Goal: Information Seeking & Learning: Learn about a topic

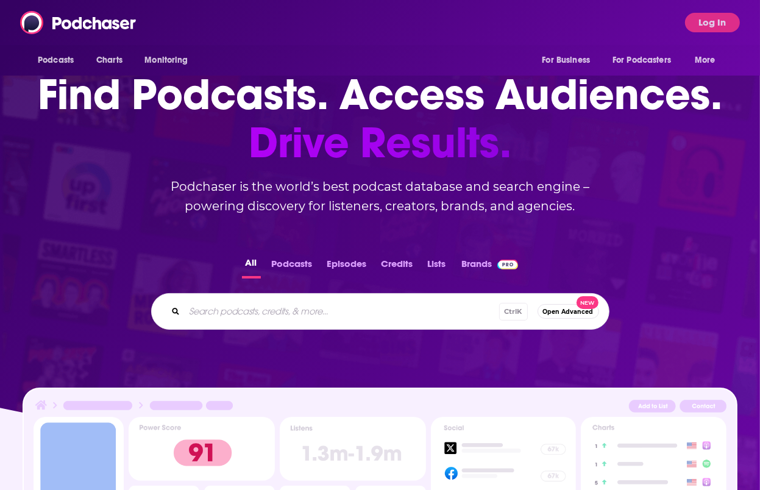
scroll to position [7, 0]
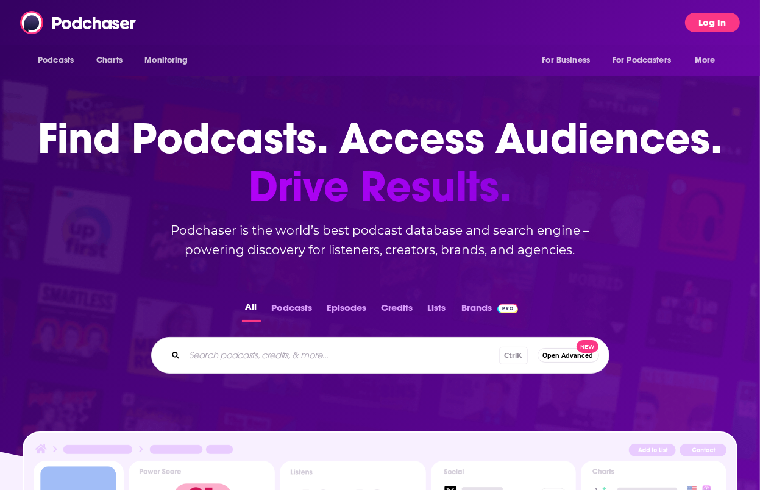
click at [710, 25] on button "Log In" at bounding box center [712, 23] width 55 height 20
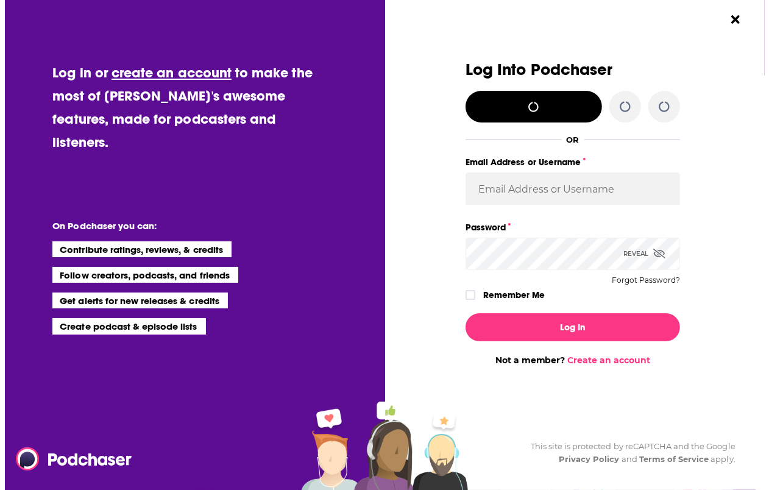
scroll to position [0, 0]
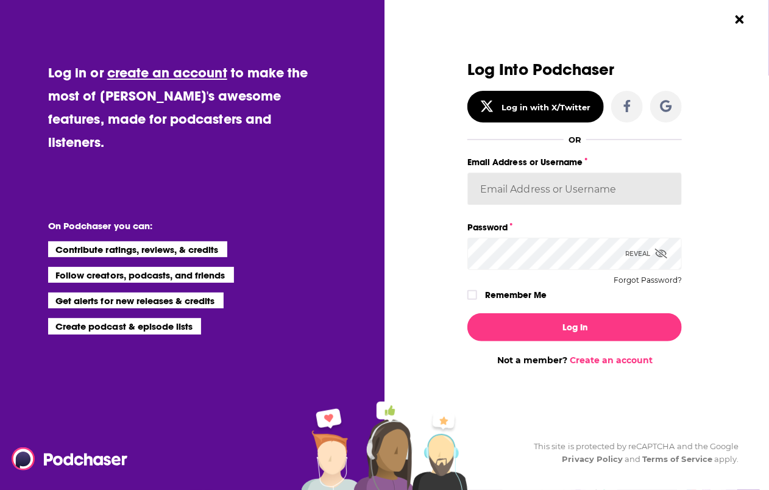
click at [595, 177] on input "Email Address or Username" at bounding box center [575, 189] width 215 height 33
type input "[EMAIL_ADDRESS][DOMAIN_NAME]"
click at [522, 310] on div "Log In Not a member? Create an account" at bounding box center [575, 335] width 215 height 62
click at [507, 293] on label "Remember Me" at bounding box center [516, 295] width 62 height 16
click at [476, 301] on input "rememberMe" at bounding box center [472, 301] width 7 height 0
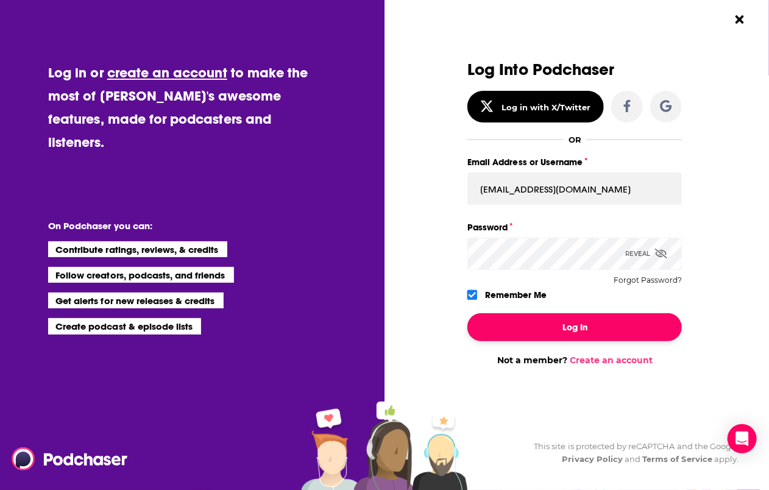
click at [500, 326] on button "Log In" at bounding box center [575, 327] width 215 height 28
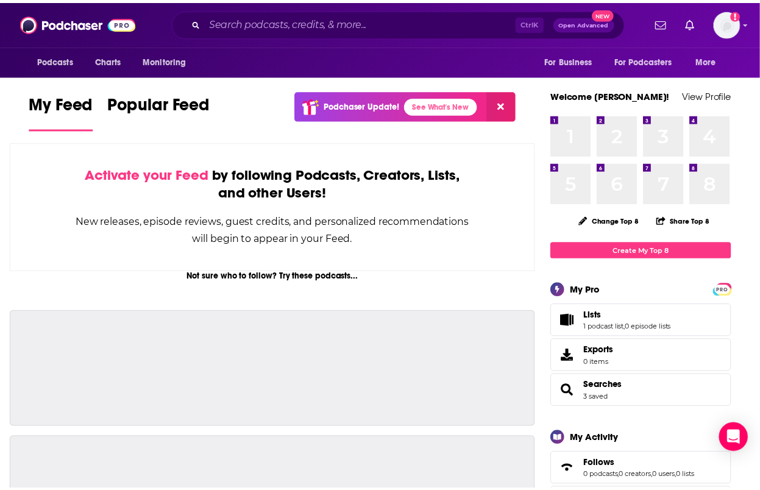
scroll to position [7, 0]
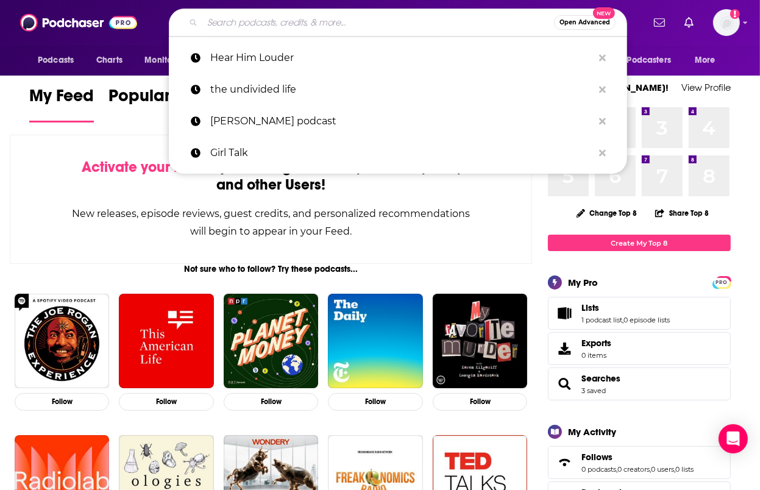
click at [246, 21] on input "Search podcasts, credits, & more..." at bounding box center [378, 23] width 352 height 20
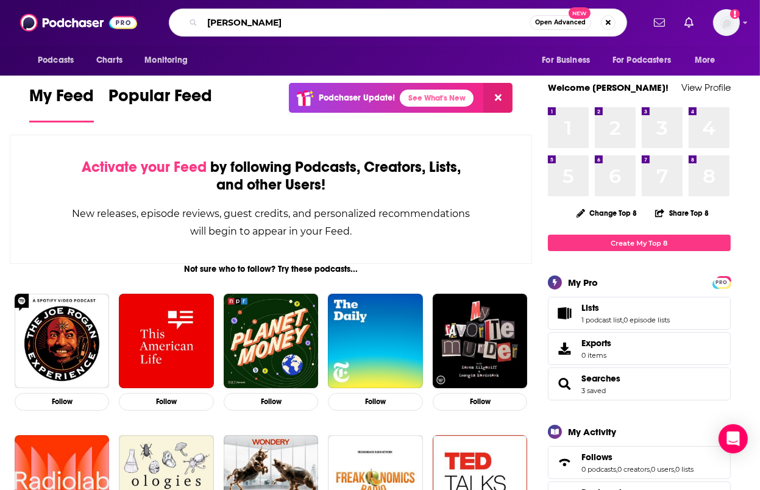
type input "[PERSON_NAME]"
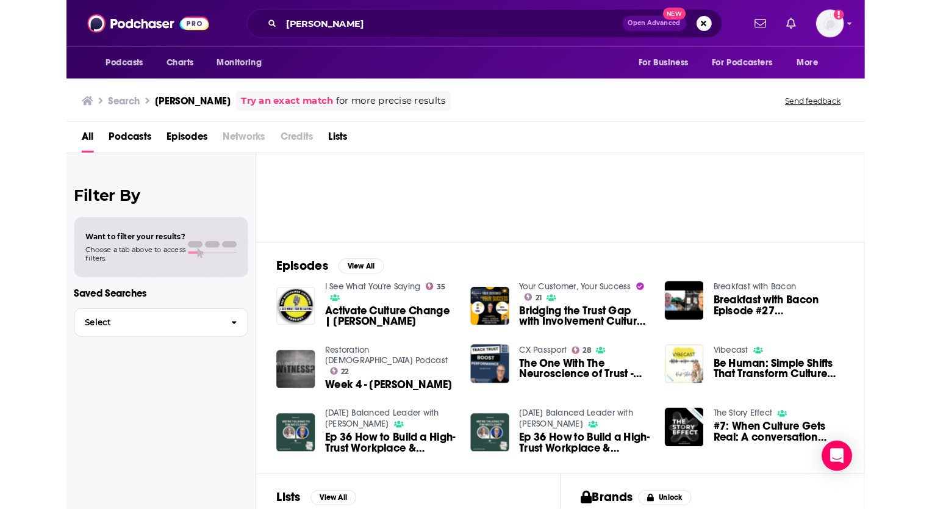
scroll to position [85, 0]
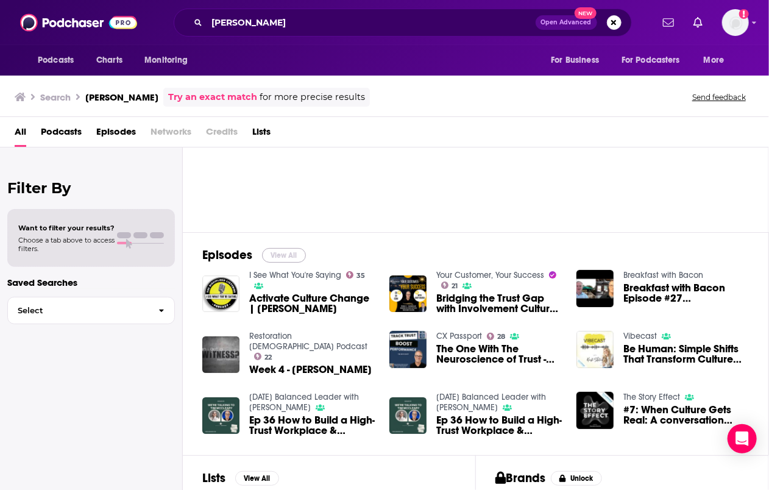
click at [290, 260] on button "View All" at bounding box center [284, 255] width 44 height 15
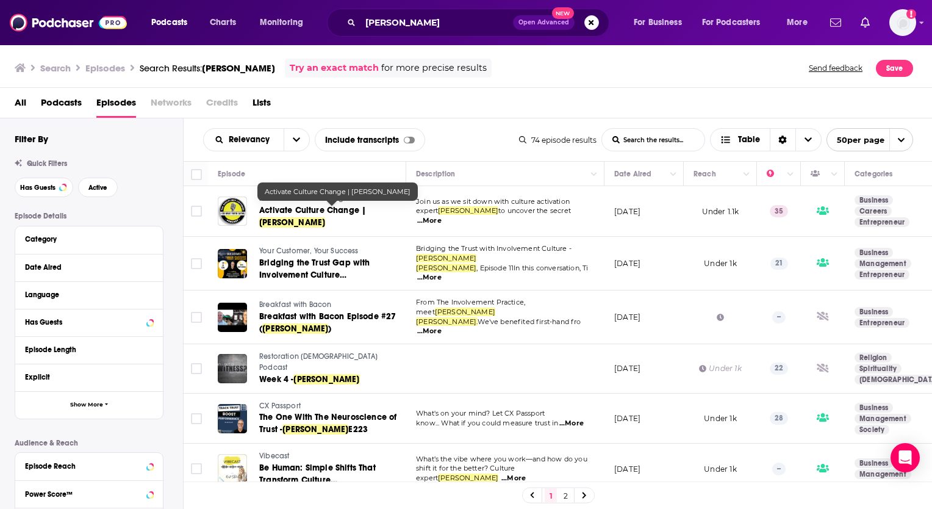
click at [298, 213] on span "Activate Culture Change |" at bounding box center [312, 210] width 107 height 10
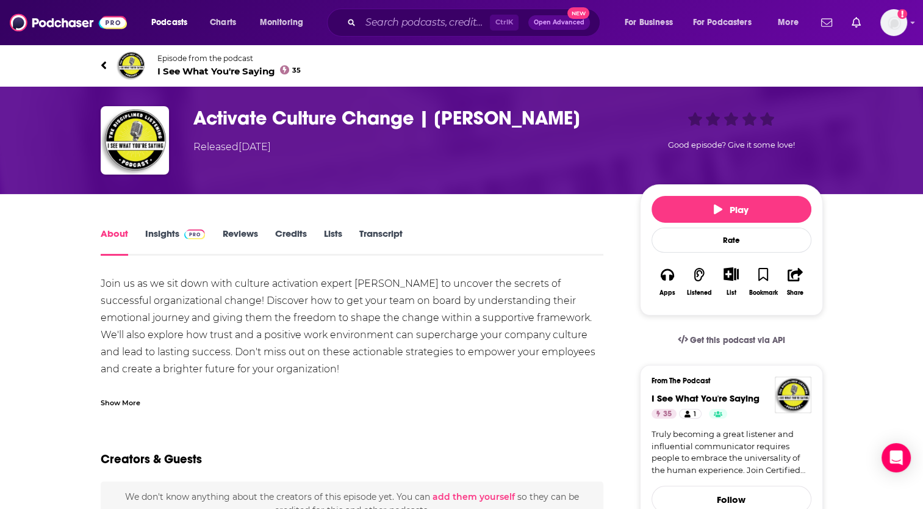
click at [149, 230] on link "Insights" at bounding box center [175, 241] width 60 height 28
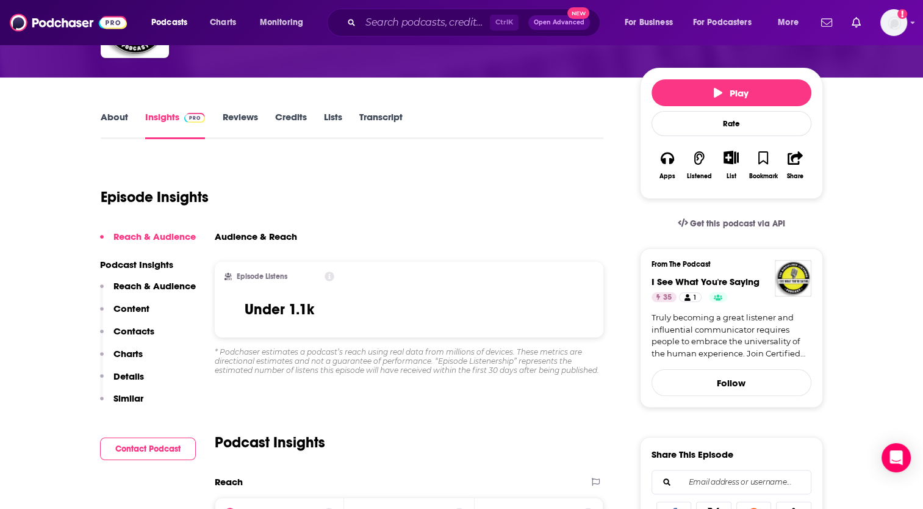
scroll to position [117, 0]
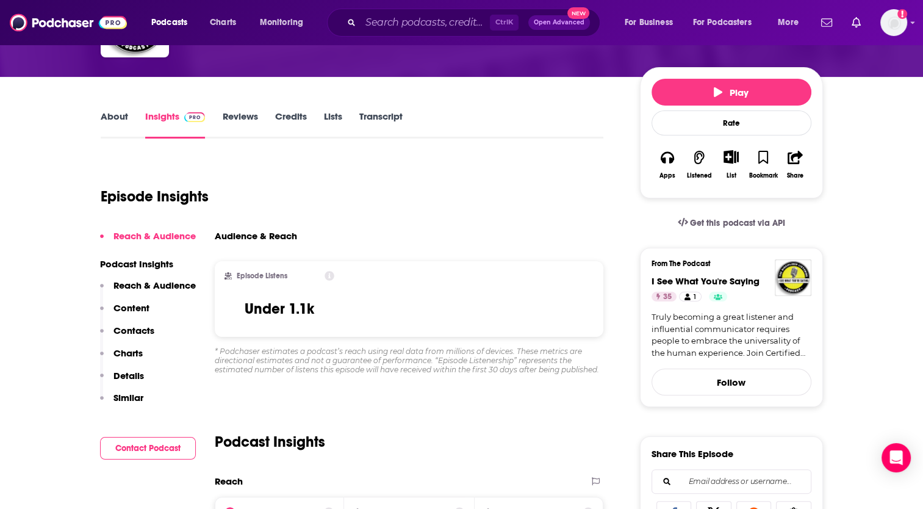
click at [102, 116] on link "About" at bounding box center [114, 124] width 27 height 28
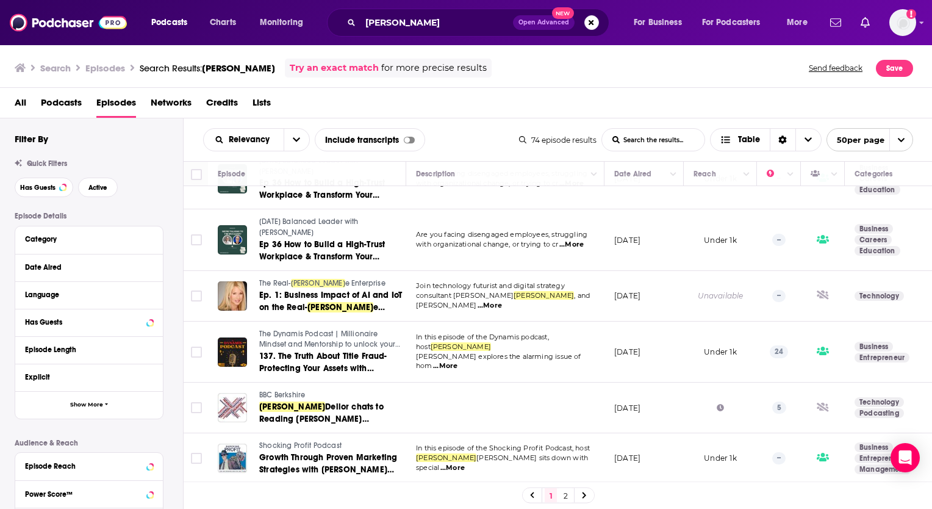
scroll to position [365, 0]
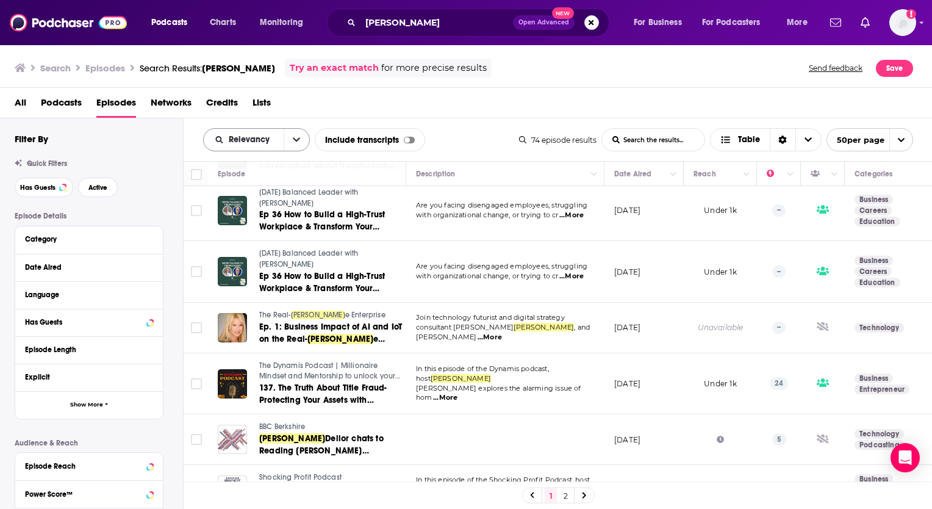
click at [295, 143] on button "open menu" at bounding box center [297, 140] width 26 height 22
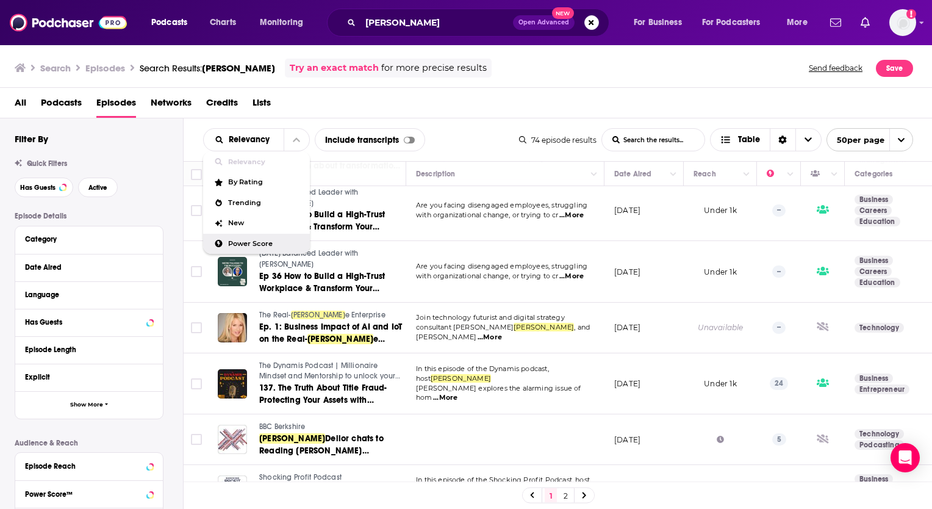
click at [271, 240] on span "Power Score" at bounding box center [264, 243] width 72 height 7
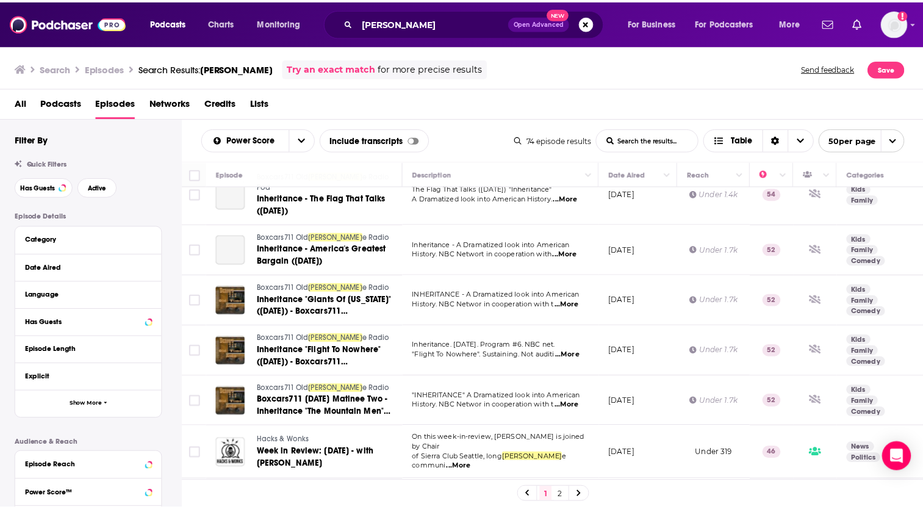
scroll to position [0, 0]
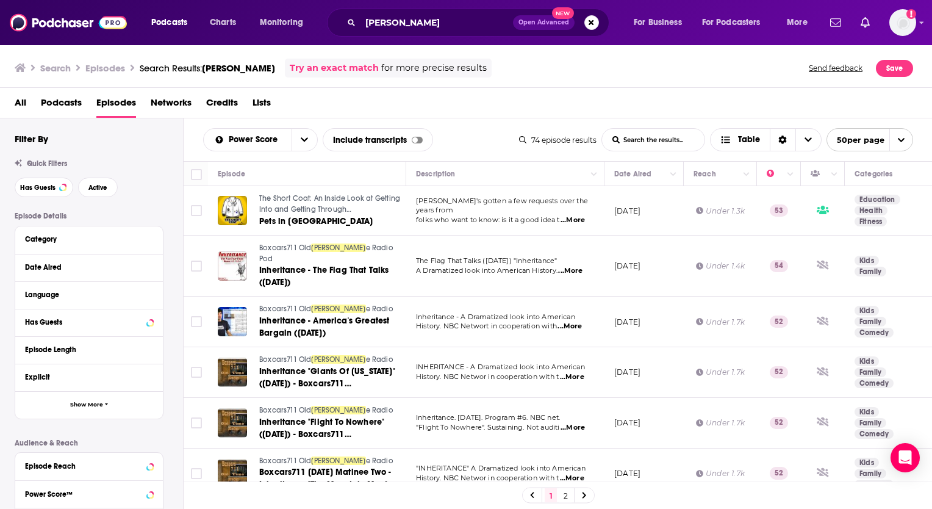
click at [579, 215] on span "...More" at bounding box center [572, 220] width 24 height 10
click at [565, 109] on div "All Podcasts Episodes Networks Credits Lists" at bounding box center [469, 105] width 908 height 25
click at [312, 135] on button "open menu" at bounding box center [304, 140] width 26 height 22
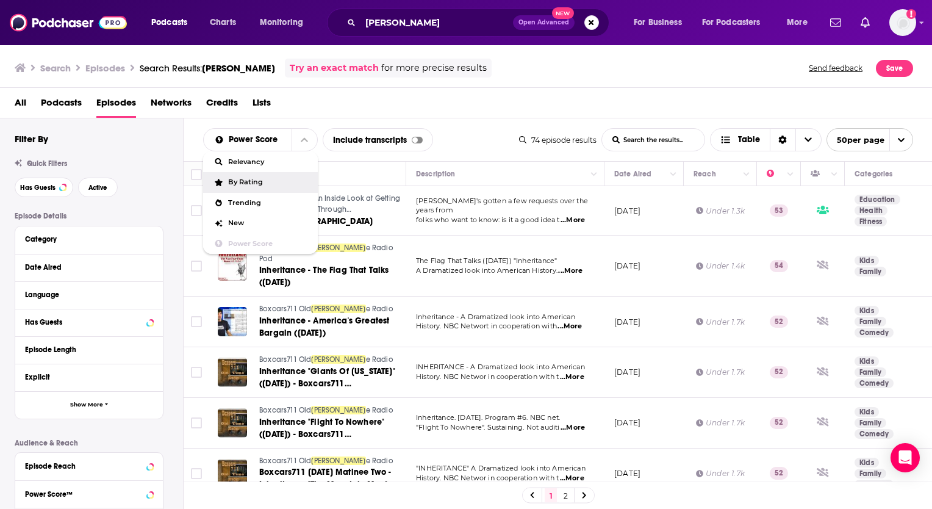
click at [263, 182] on span "By Rating" at bounding box center [268, 182] width 80 height 7
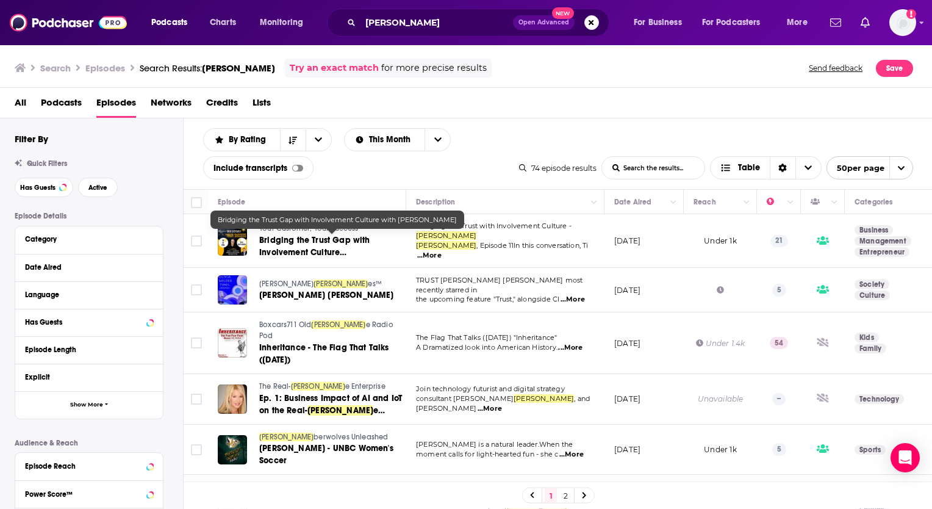
click at [305, 245] on span "Bridging the Trust Gap with Involvement Culture with" at bounding box center [314, 252] width 111 height 35
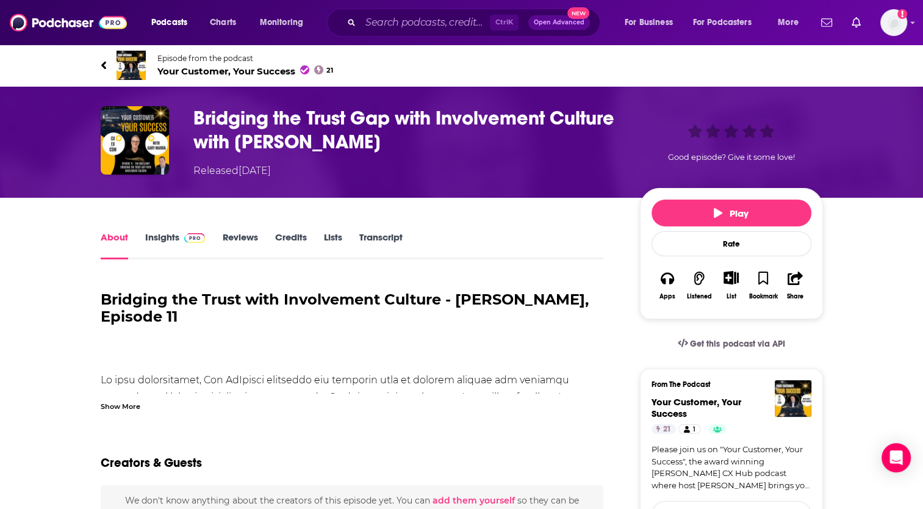
click at [161, 235] on link "Insights" at bounding box center [175, 245] width 60 height 28
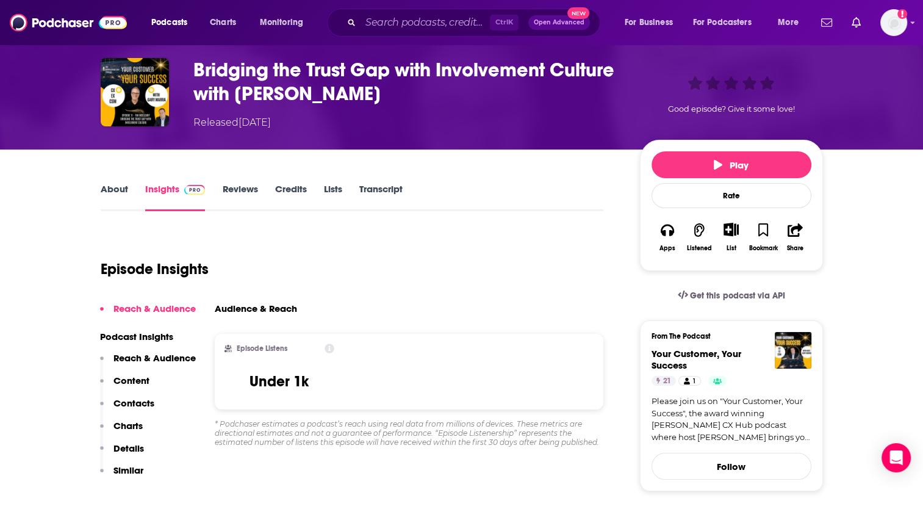
scroll to position [48, 0]
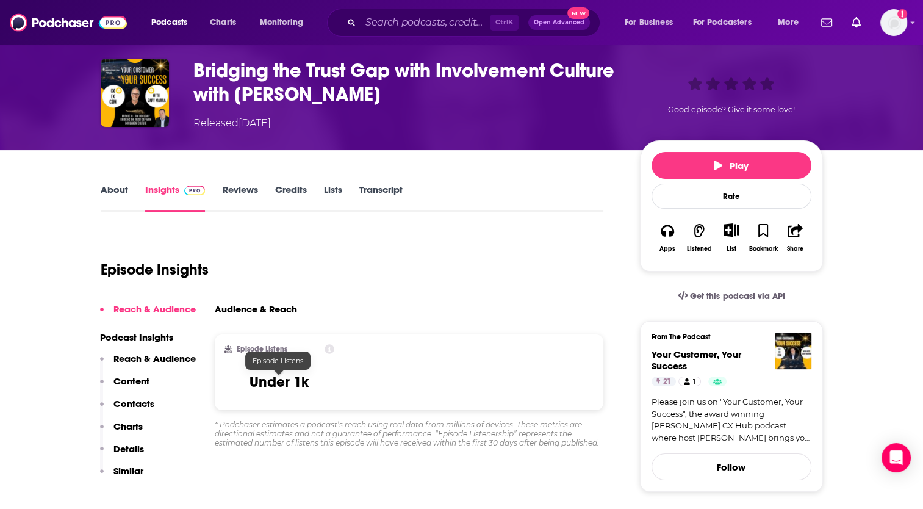
click at [263, 383] on h3 "Under 1k" at bounding box center [278, 382] width 59 height 18
click at [276, 350] on h2 "Episode Listens" at bounding box center [262, 349] width 51 height 9
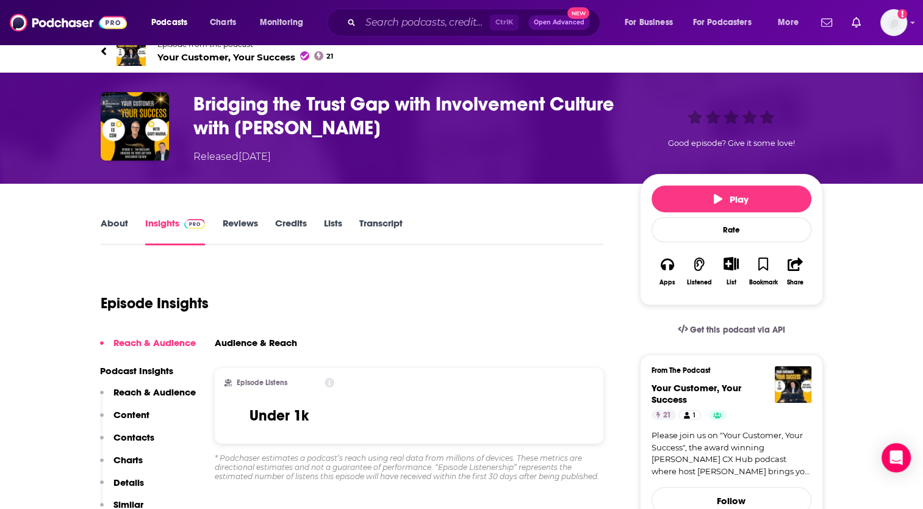
scroll to position [0, 0]
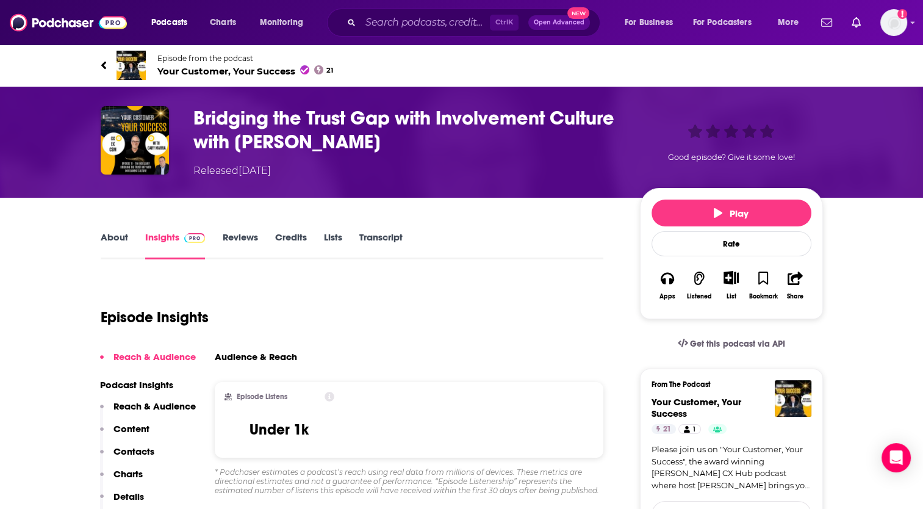
click at [244, 121] on h3 "Bridging the Trust Gap with Involvement Culture with [PERSON_NAME]" at bounding box center [406, 130] width 427 height 48
click at [137, 143] on img "Bridging the Trust Gap with Involvement Culture with Tim McCleary" at bounding box center [135, 140] width 68 height 68
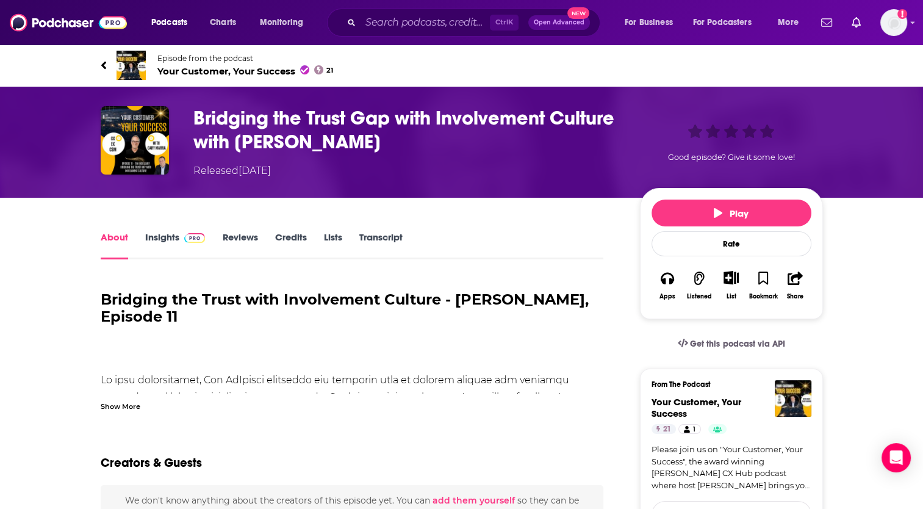
click at [134, 399] on div "Bridging the Trust with Involvement Culture - [PERSON_NAME], Episode 11 Takeawa…" at bounding box center [352, 345] width 503 height 132
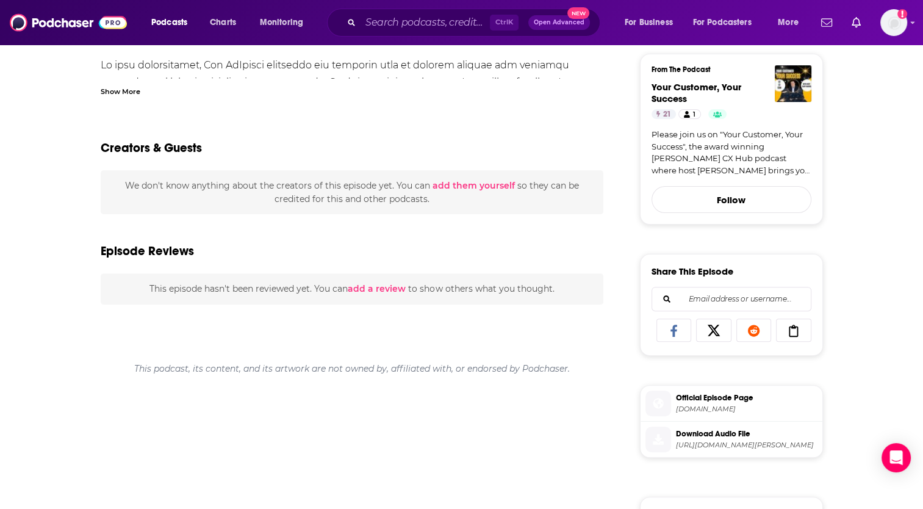
scroll to position [317, 0]
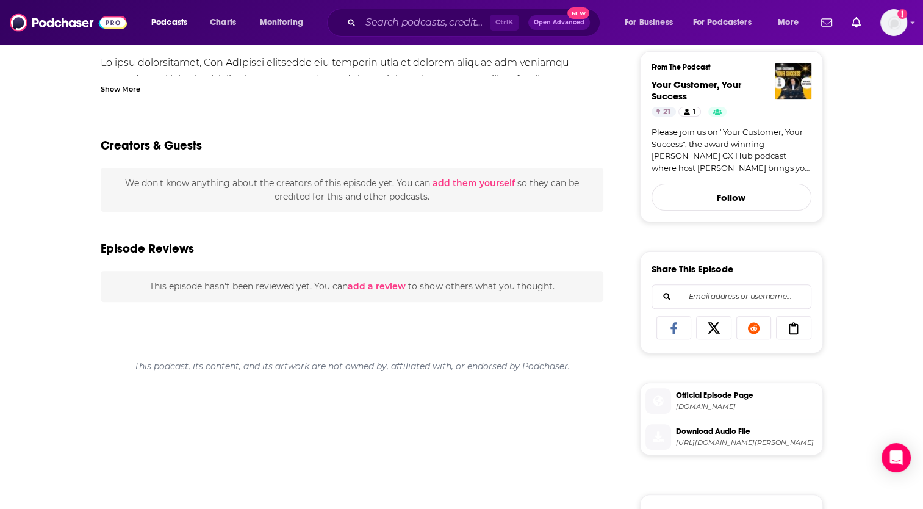
click at [125, 89] on div "Show More" at bounding box center [121, 88] width 40 height 12
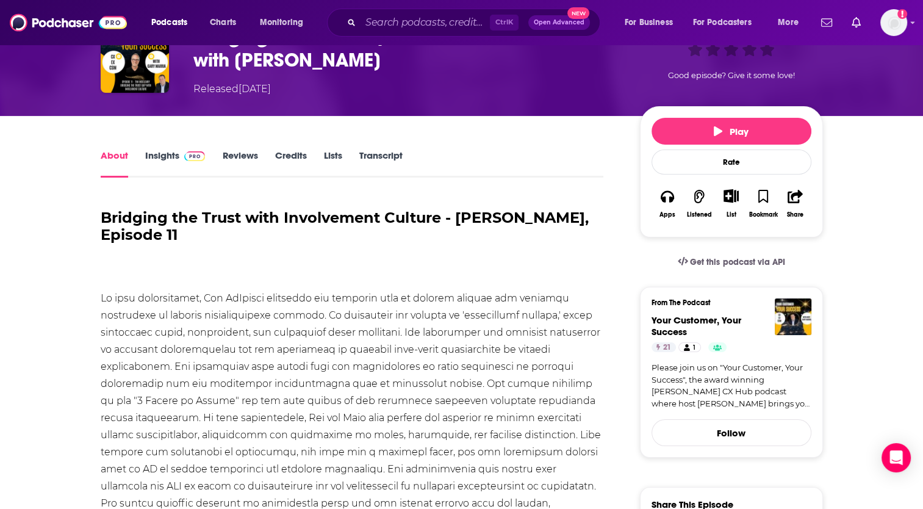
scroll to position [0, 0]
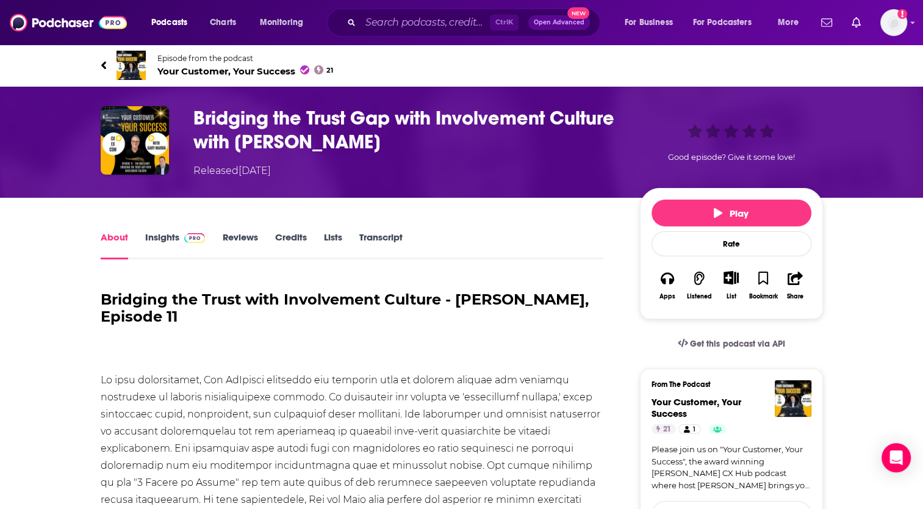
click at [200, 71] on span "Your Customer, Your Success 21" at bounding box center [245, 71] width 176 height 12
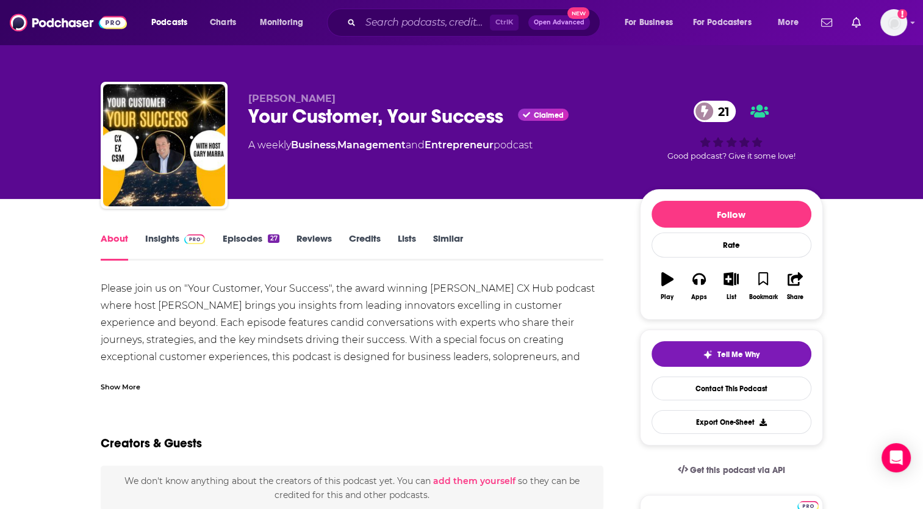
click at [222, 243] on link "Episodes 27" at bounding box center [250, 246] width 57 height 28
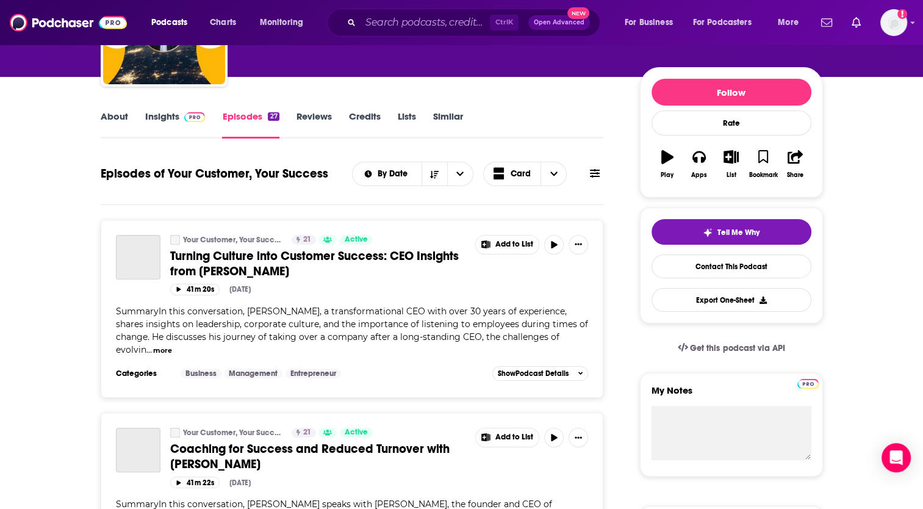
scroll to position [139, 0]
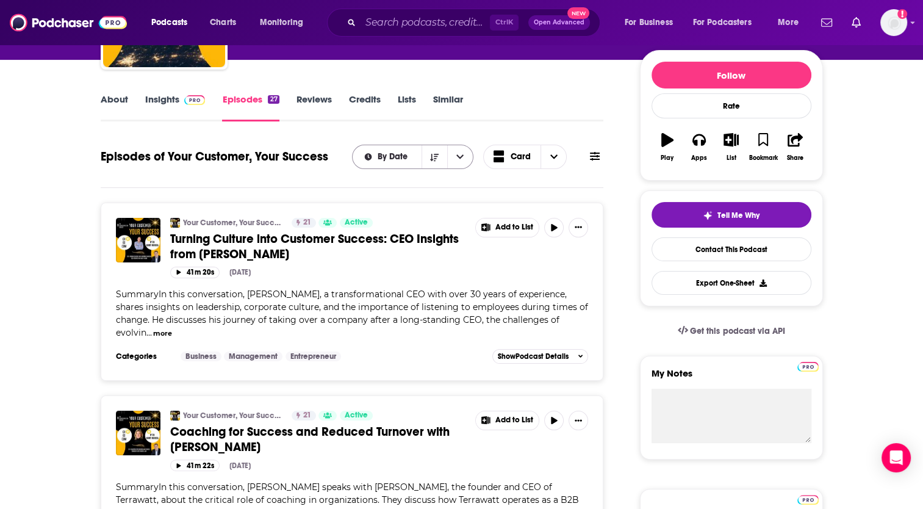
click at [463, 157] on icon "open menu" at bounding box center [459, 156] width 7 height 9
click at [434, 201] on span "By Rating" at bounding box center [420, 199] width 87 height 7
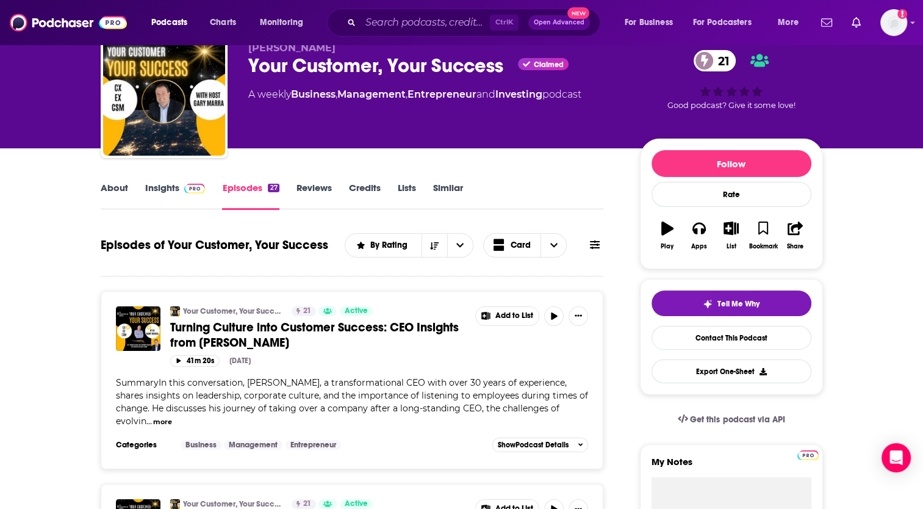
scroll to position [41, 0]
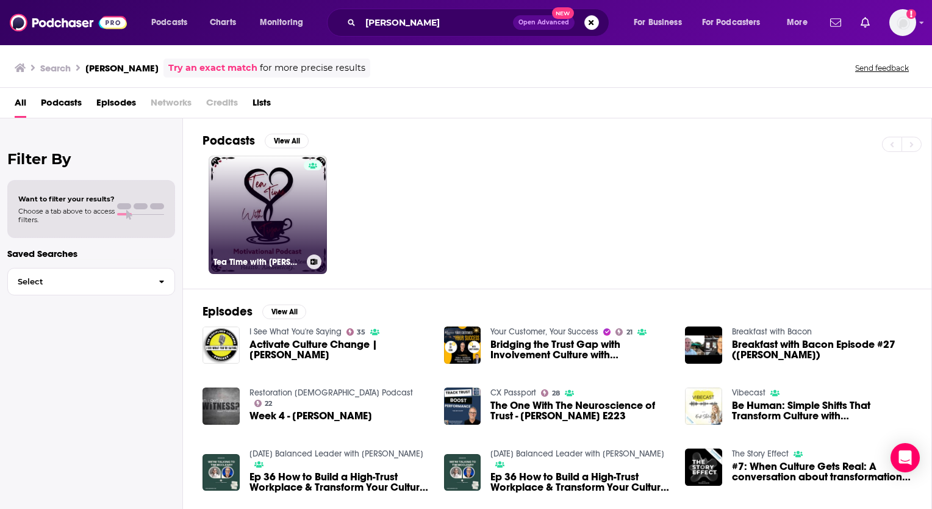
click at [261, 196] on link "Tea Time with [PERSON_NAME]" at bounding box center [268, 214] width 118 height 118
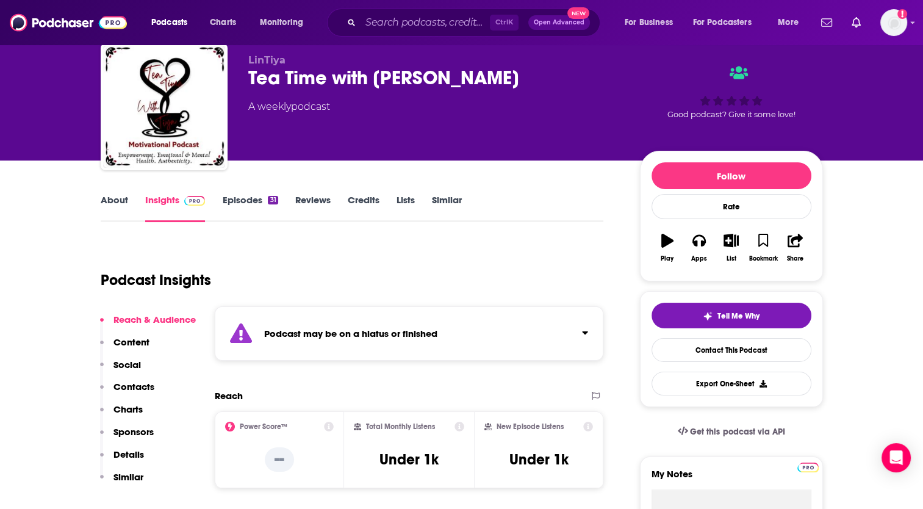
scroll to position [39, 0]
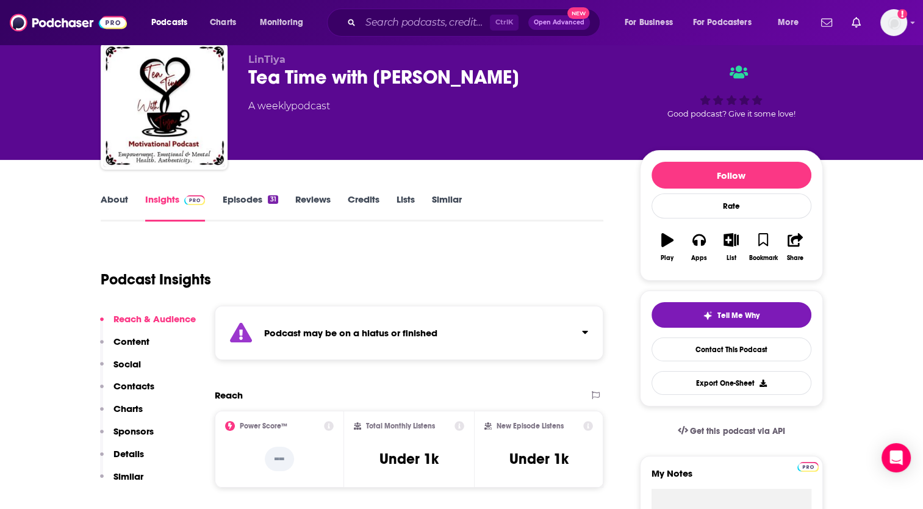
click at [227, 202] on link "Episodes 31" at bounding box center [249, 207] width 55 height 28
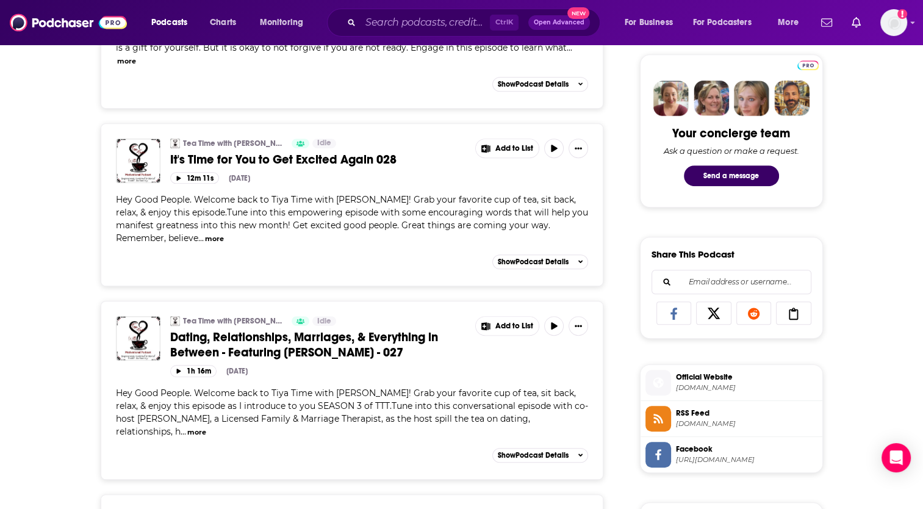
scroll to position [587, 0]
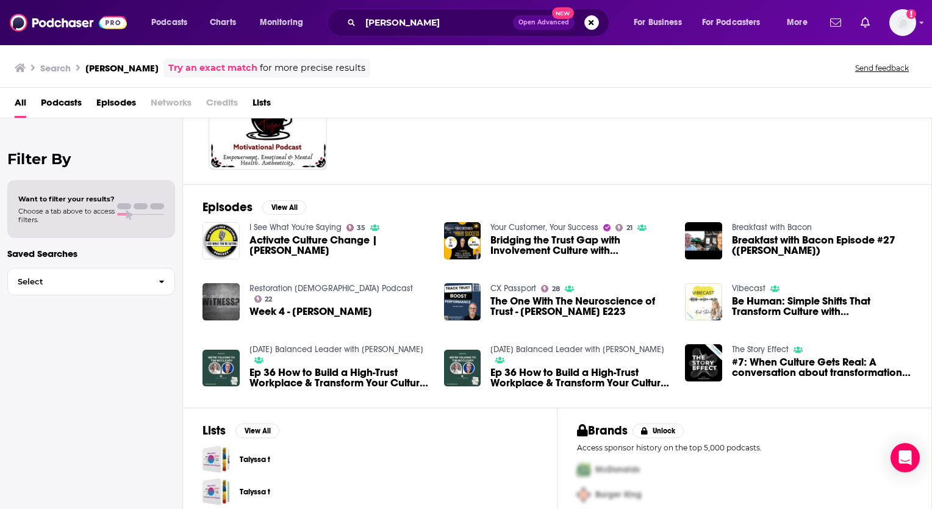
scroll to position [106, 0]
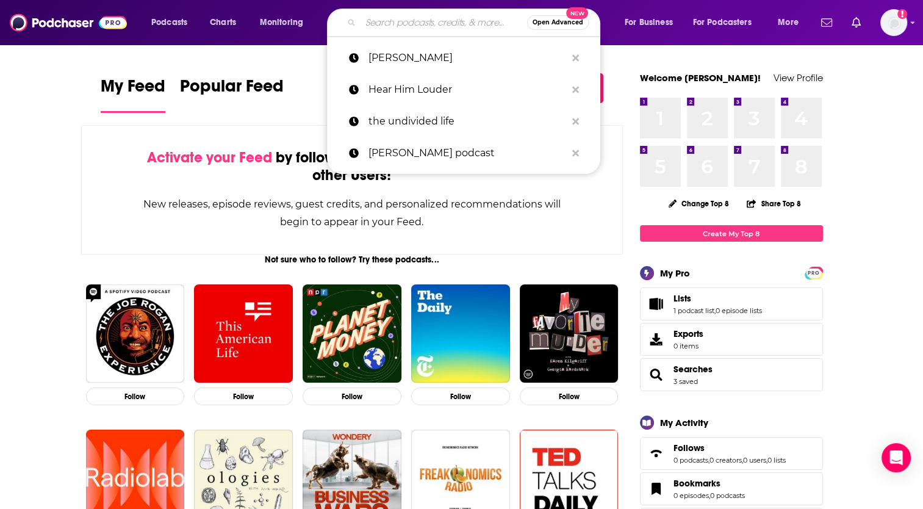
click at [424, 16] on input "Search podcasts, credits, & more..." at bounding box center [443, 23] width 166 height 20
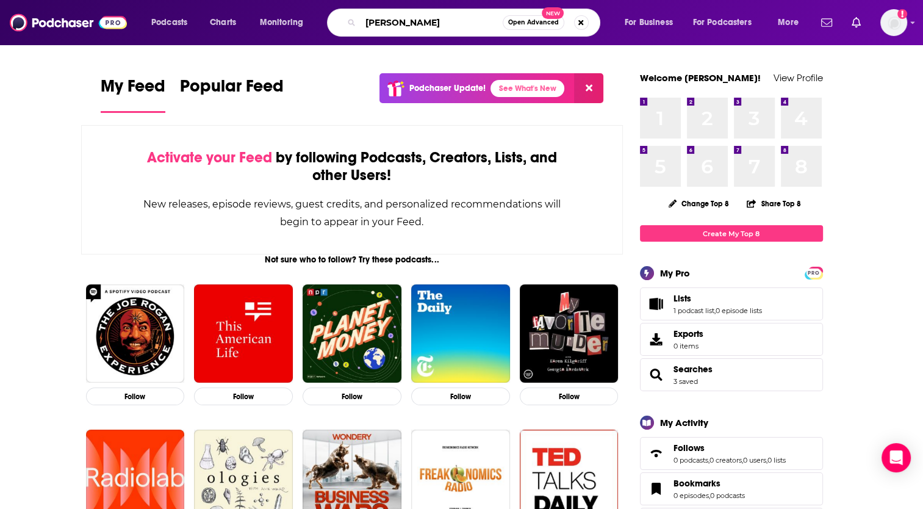
type input "[PERSON_NAME]"
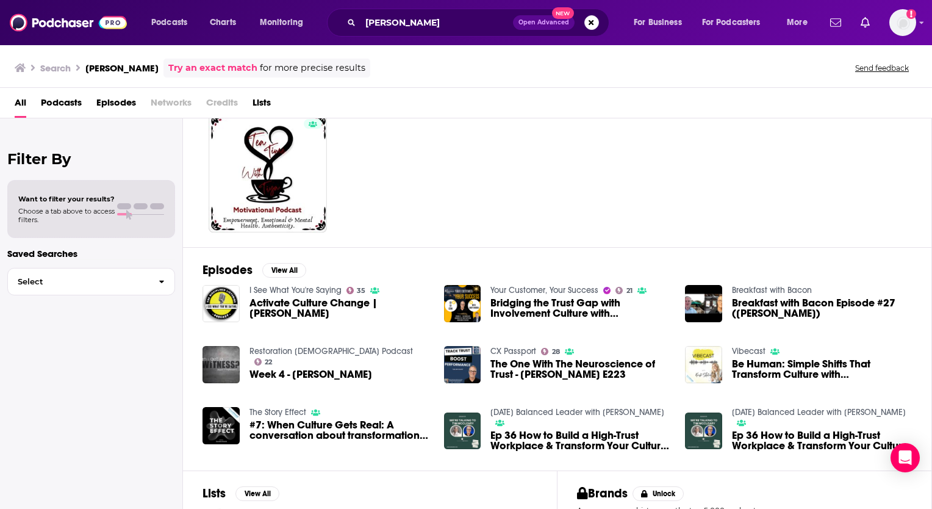
scroll to position [39, 0]
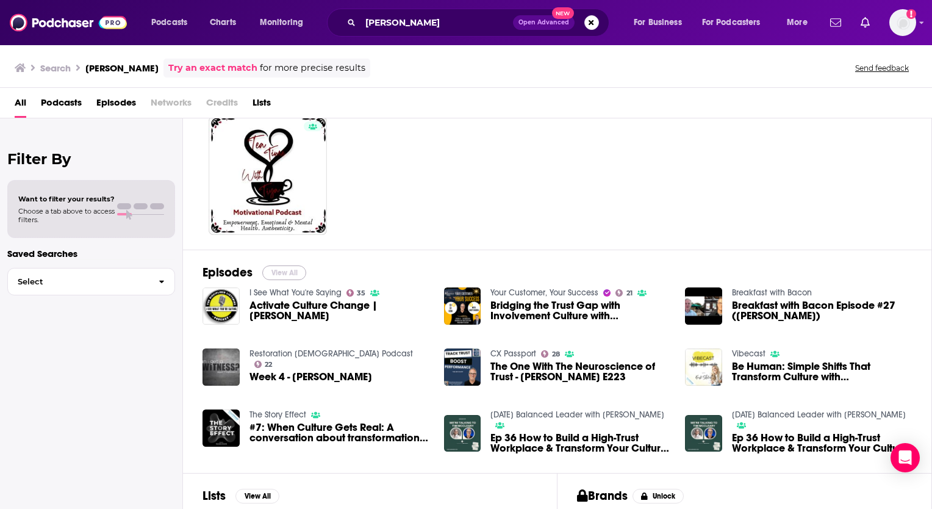
click at [285, 267] on button "View All" at bounding box center [284, 272] width 44 height 15
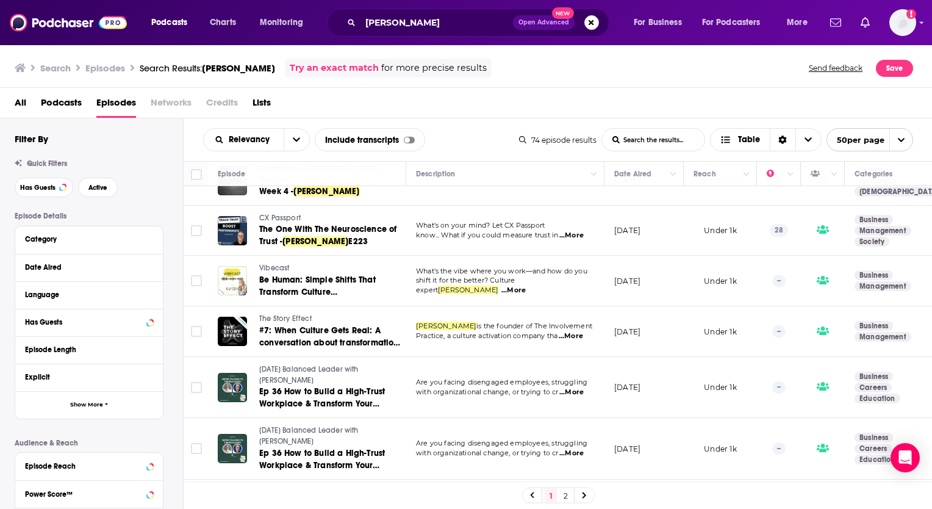
scroll to position [187, 0]
